Goal: Find specific page/section: Find specific page/section

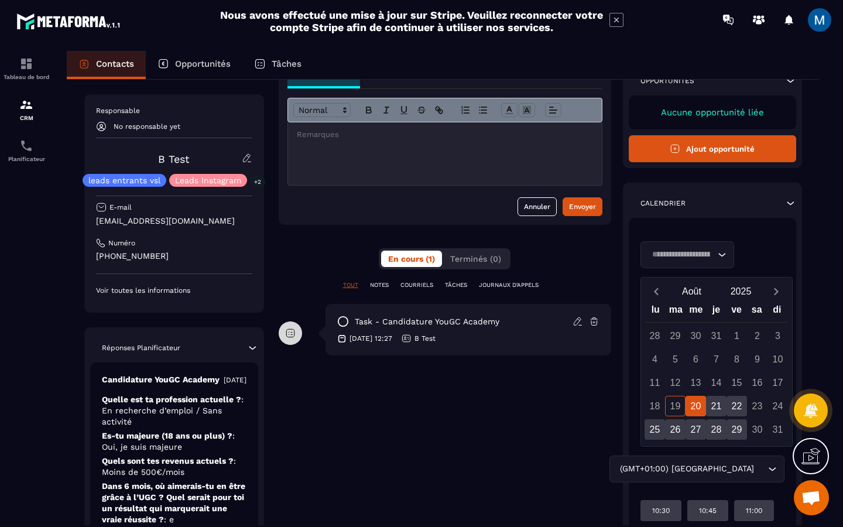
scroll to position [85, 0]
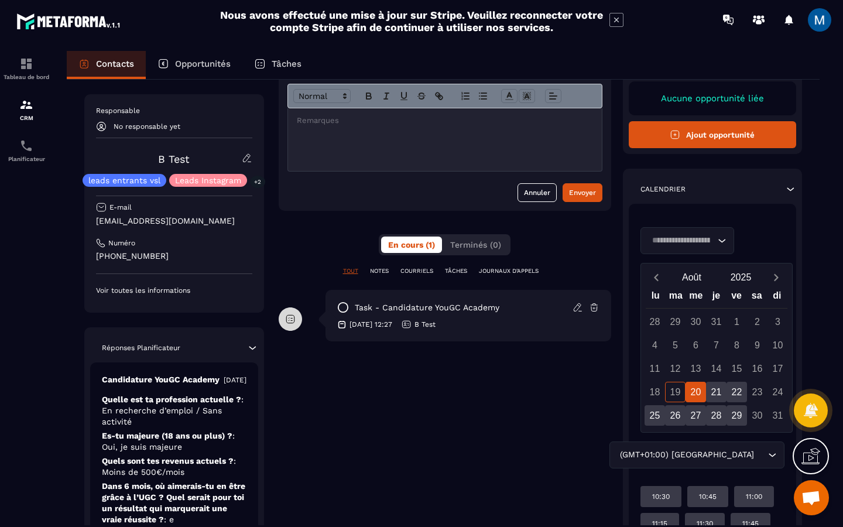
click at [721, 242] on icon "Search for option" at bounding box center [722, 241] width 12 height 12
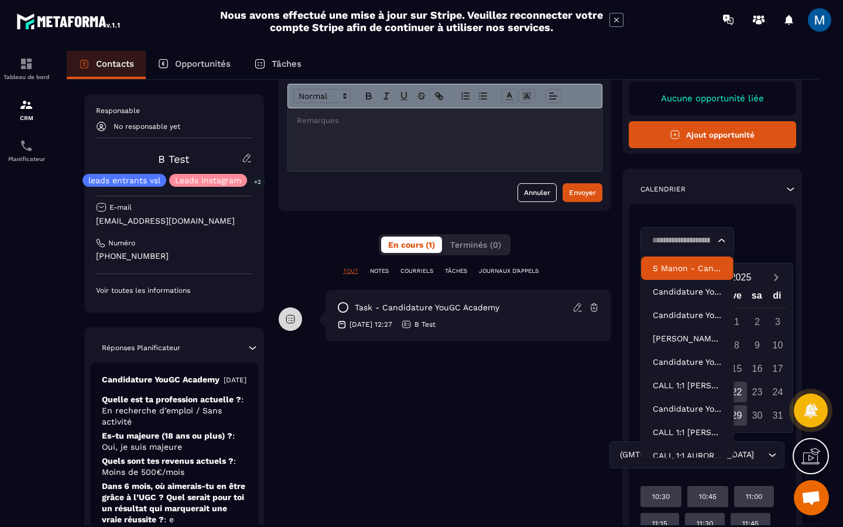
click at [695, 268] on p "S Manon - Candidature YouGC Academy" at bounding box center [687, 268] width 69 height 12
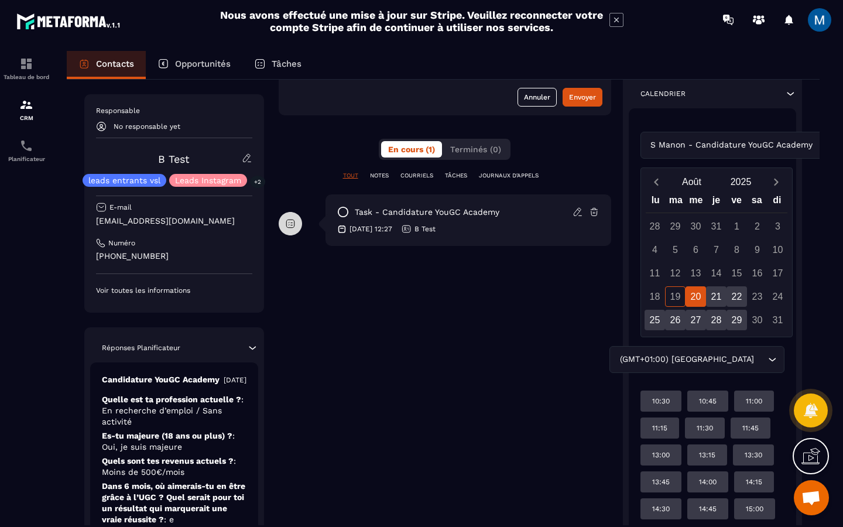
scroll to position [181, 0]
click at [717, 145] on div "S Manon - Candidature YouGC Academy Loading..." at bounding box center [742, 144] width 203 height 27
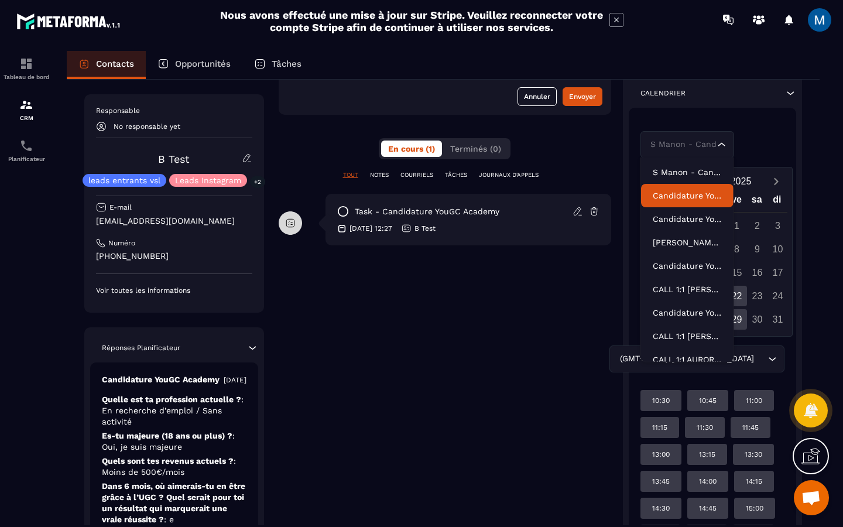
click at [699, 196] on p "Candidature YouGC Academy-V2" at bounding box center [687, 196] width 69 height 12
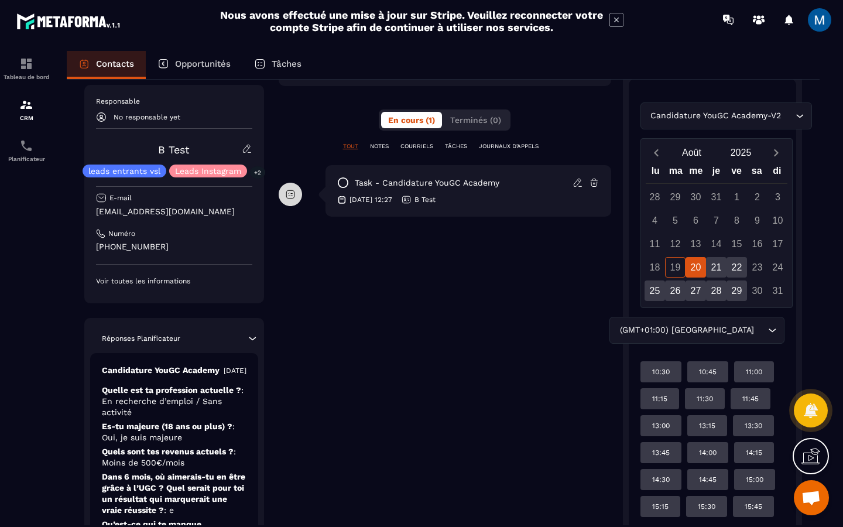
scroll to position [229, 0]
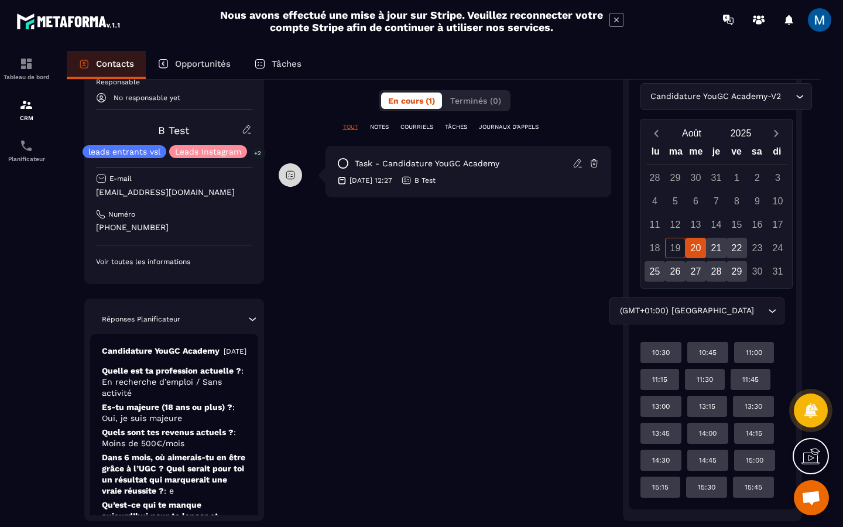
click at [781, 98] on div "Candidature YouGC Academy-V2 Loading..." at bounding box center [713, 96] width 145 height 27
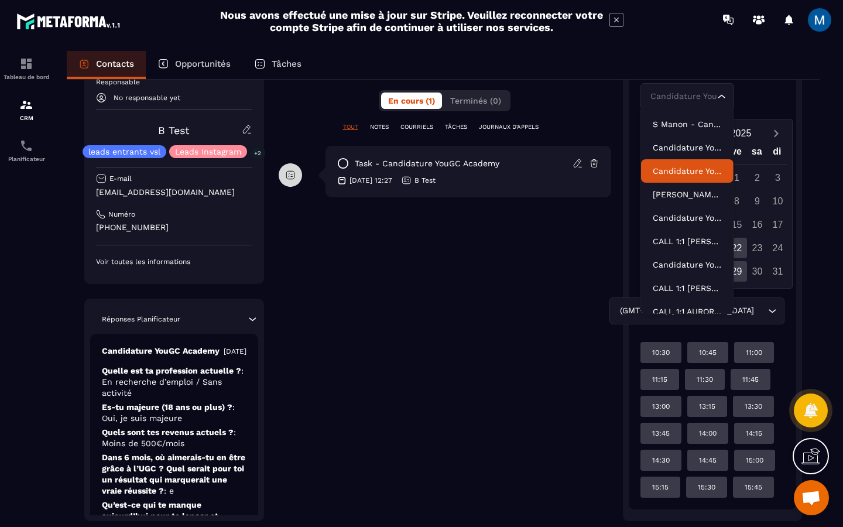
click at [700, 177] on li "Candidature YouGC Academy - R1 Reprogrammé" at bounding box center [687, 170] width 93 height 23
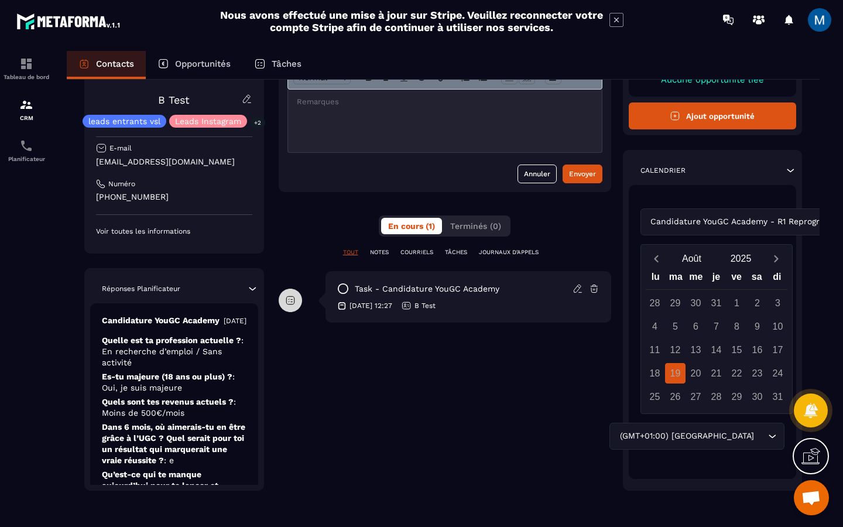
click at [778, 220] on div "Candidature YouGC Academy - R1 Reprogrammé Loading..." at bounding box center [713, 221] width 145 height 27
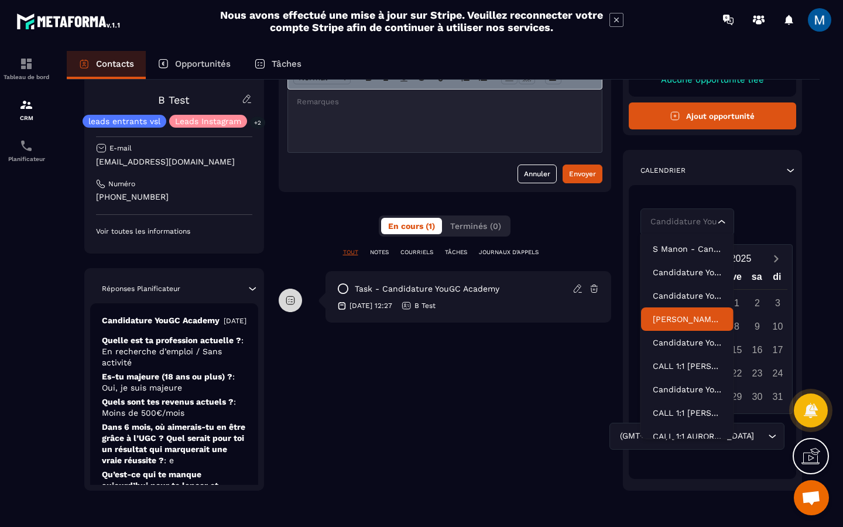
click at [702, 313] on p "[PERSON_NAME] - [PERSON_NAME] Reprogrammé" at bounding box center [687, 319] width 69 height 12
click at [744, 225] on div "[PERSON_NAME] - [PERSON_NAME] Reprogrammé Loading..." at bounding box center [713, 221] width 145 height 27
click at [703, 342] on p "Candidature YouGC Academy - Découverte" at bounding box center [687, 343] width 69 height 12
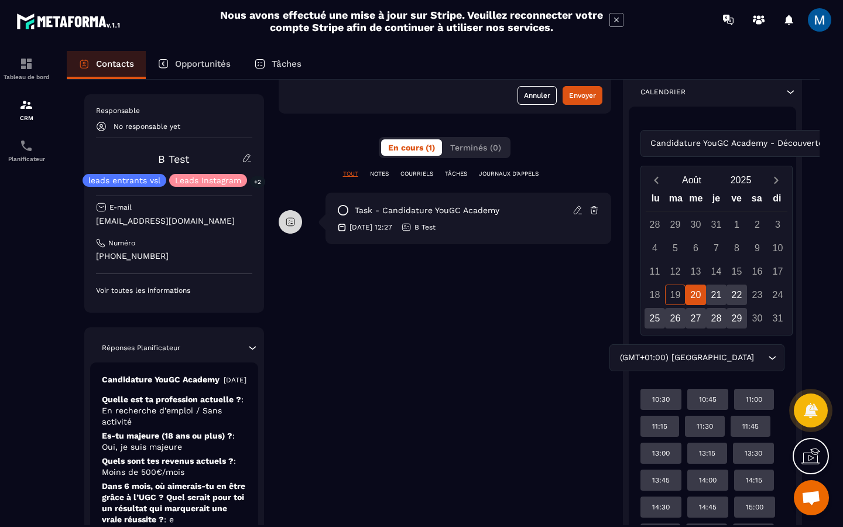
scroll to position [184, 0]
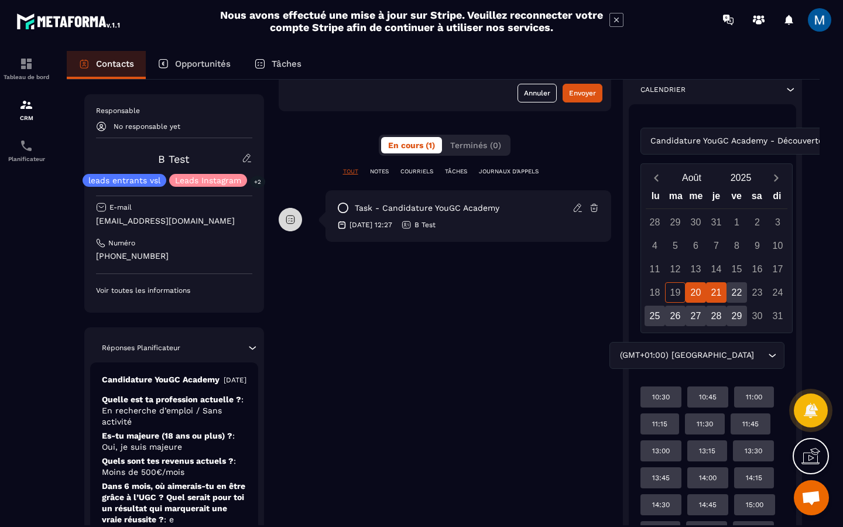
click at [710, 292] on div "21" at bounding box center [716, 292] width 20 height 20
click at [737, 293] on div "22" at bounding box center [737, 292] width 20 height 20
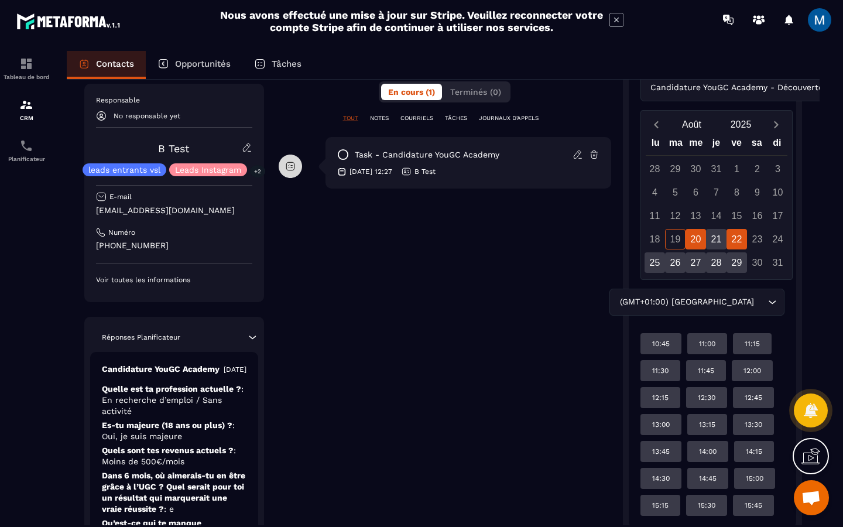
scroll to position [238, 0]
click at [696, 238] on div "20" at bounding box center [696, 238] width 20 height 20
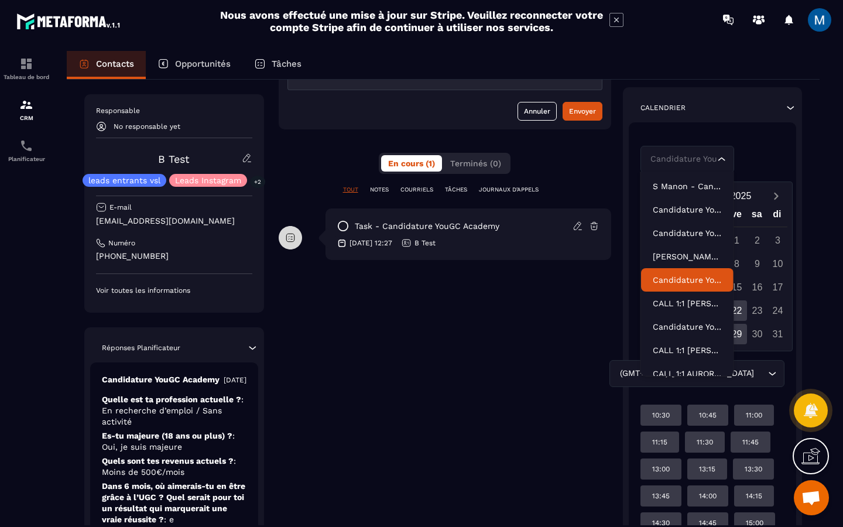
scroll to position [166, 0]
click at [757, 162] on div "Candidature YouGC Academy - Découverte Loading..." at bounding box center [713, 159] width 145 height 27
click at [702, 304] on p "CALL 1:1 [PERSON_NAME] ACADEMY" at bounding box center [687, 303] width 69 height 12
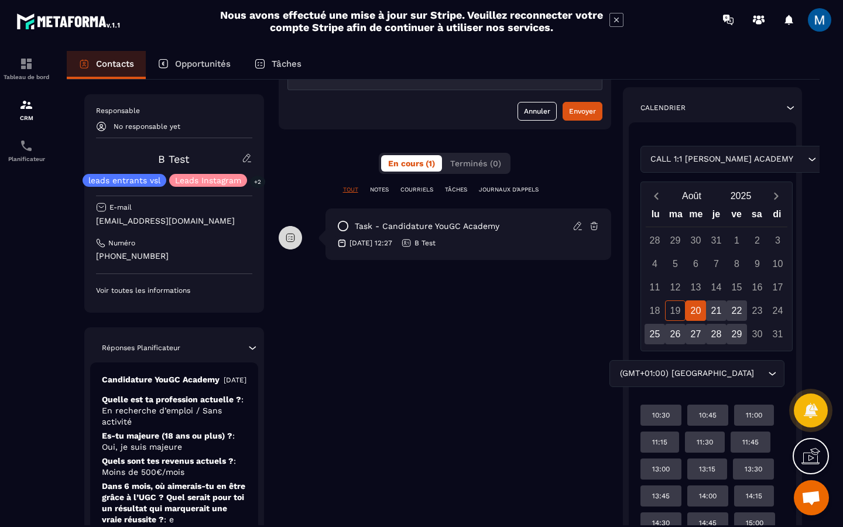
scroll to position [104, 0]
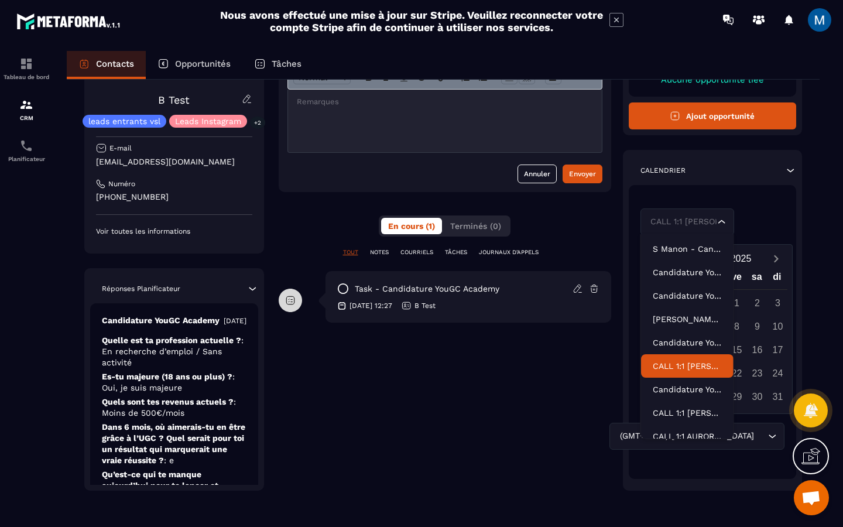
click at [757, 227] on div "CALL 1:1 [PERSON_NAME] YOUGC ACADEMY Loading..." at bounding box center [713, 221] width 145 height 27
click at [697, 389] on p "Candidature YouGC Academy - R1 Reprogrammé" at bounding box center [687, 390] width 69 height 12
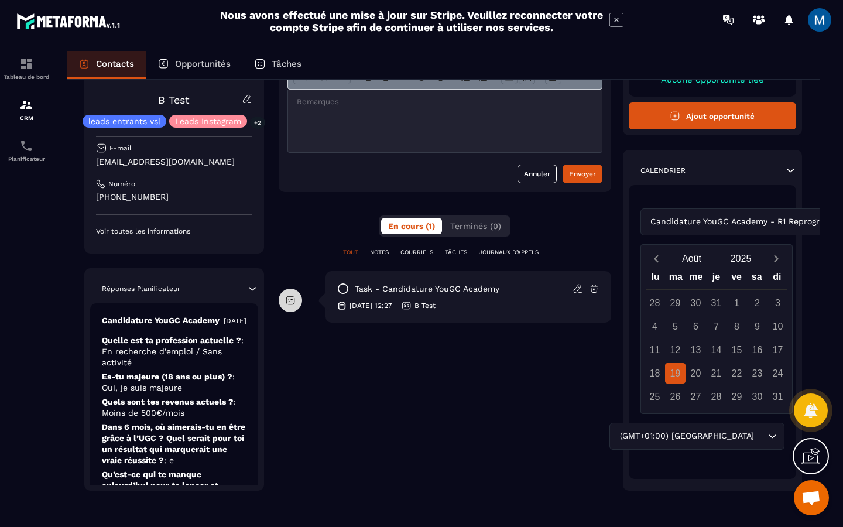
click at [740, 224] on div "Candidature YouGC Academy - R1 Reprogrammé Loading..." at bounding box center [713, 221] width 145 height 27
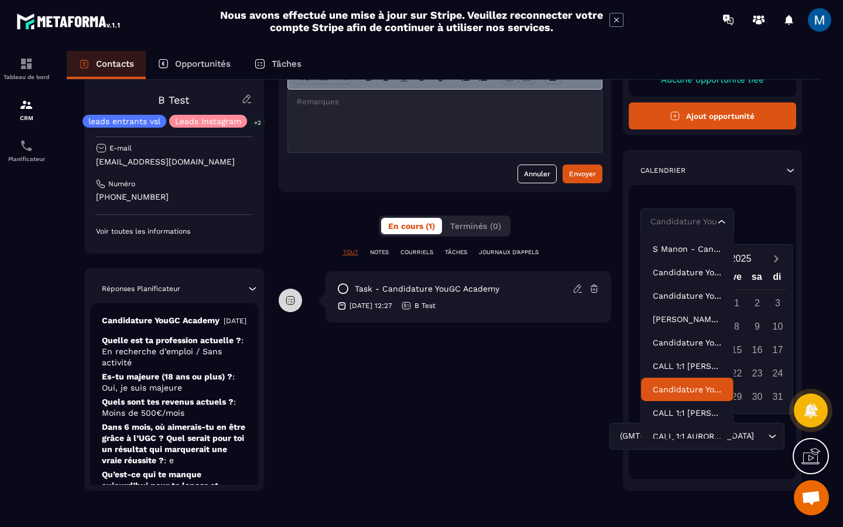
scroll to position [36, 0]
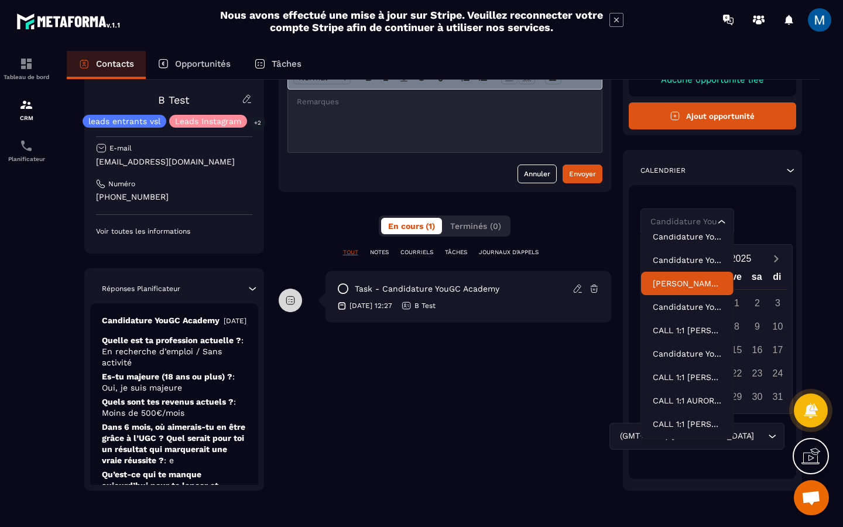
click at [690, 292] on li "[PERSON_NAME] - [PERSON_NAME] Reprogrammé" at bounding box center [687, 283] width 93 height 23
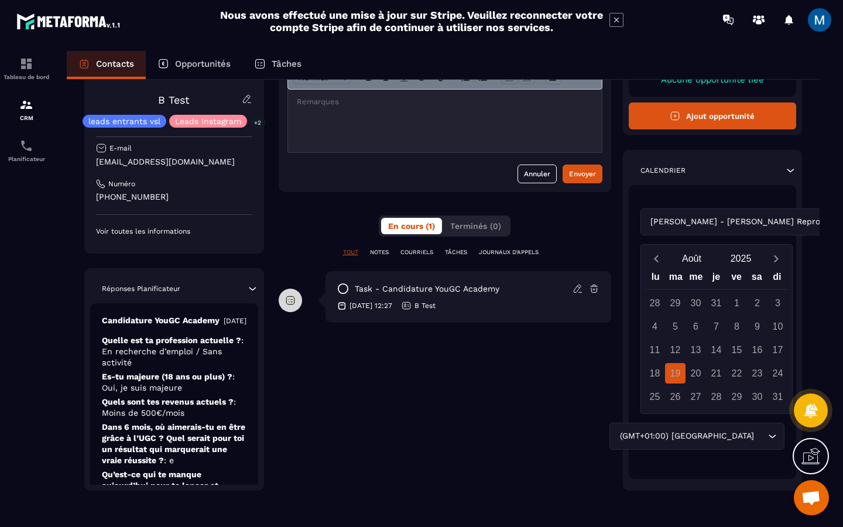
click at [748, 216] on div "[PERSON_NAME] - [PERSON_NAME] Reprogrammé Loading..." at bounding box center [713, 221] width 145 height 27
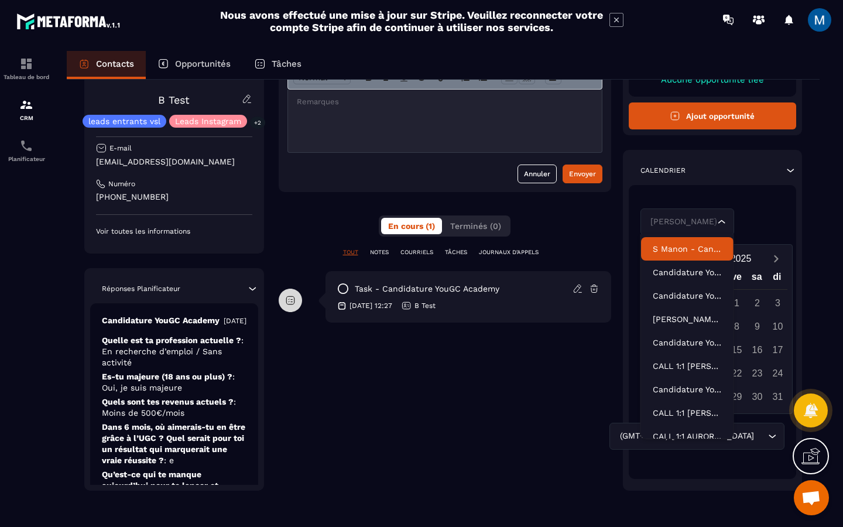
click at [703, 258] on li "S Manon - Candidature YouGC Academy" at bounding box center [687, 248] width 93 height 23
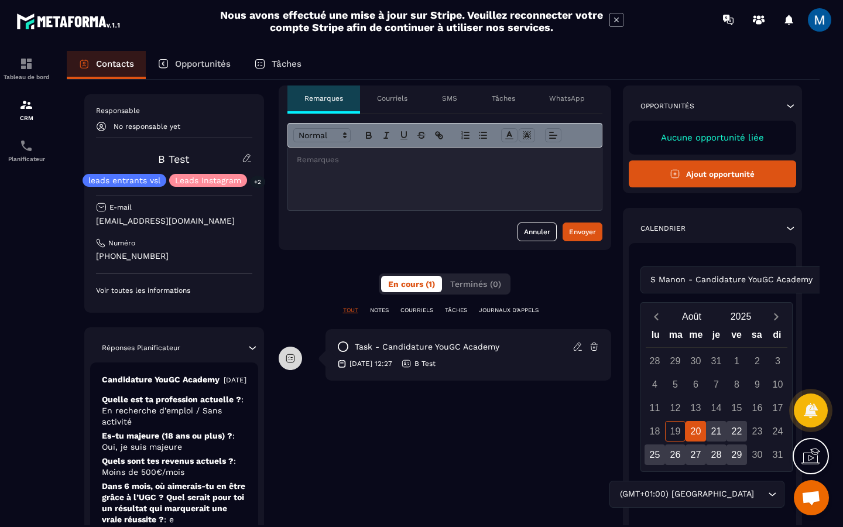
scroll to position [0, 0]
